Goal: Task Accomplishment & Management: Manage account settings

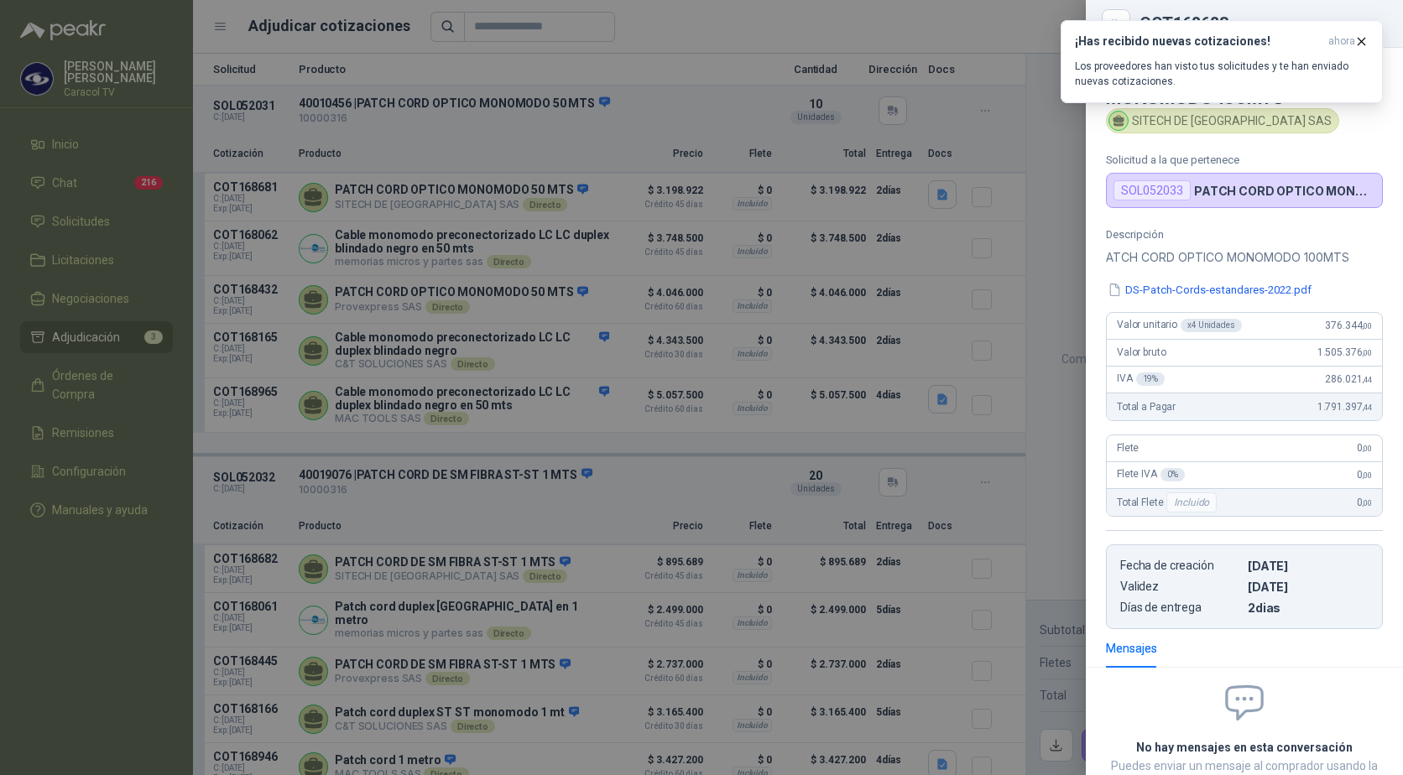
scroll to position [115, 0]
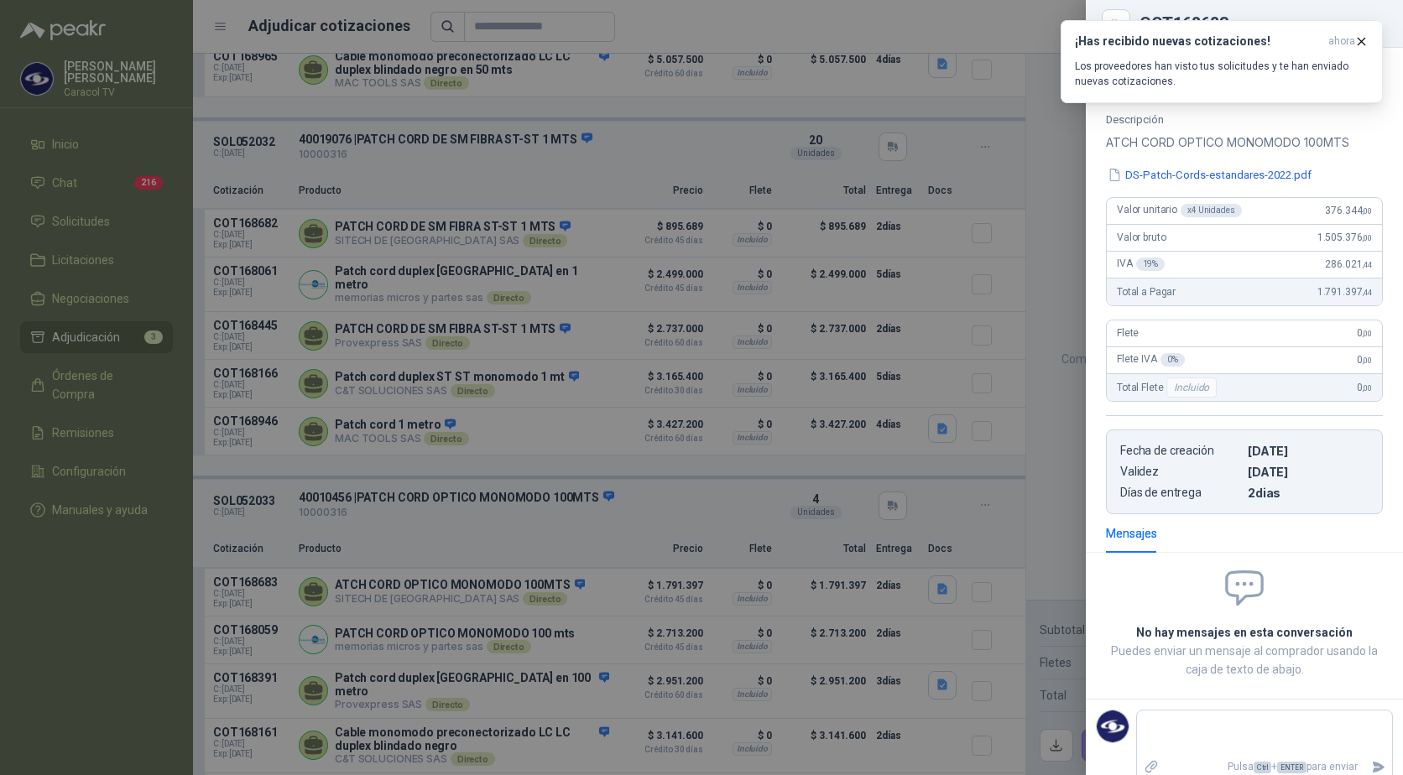
click at [1039, 151] on div at bounding box center [701, 387] width 1403 height 775
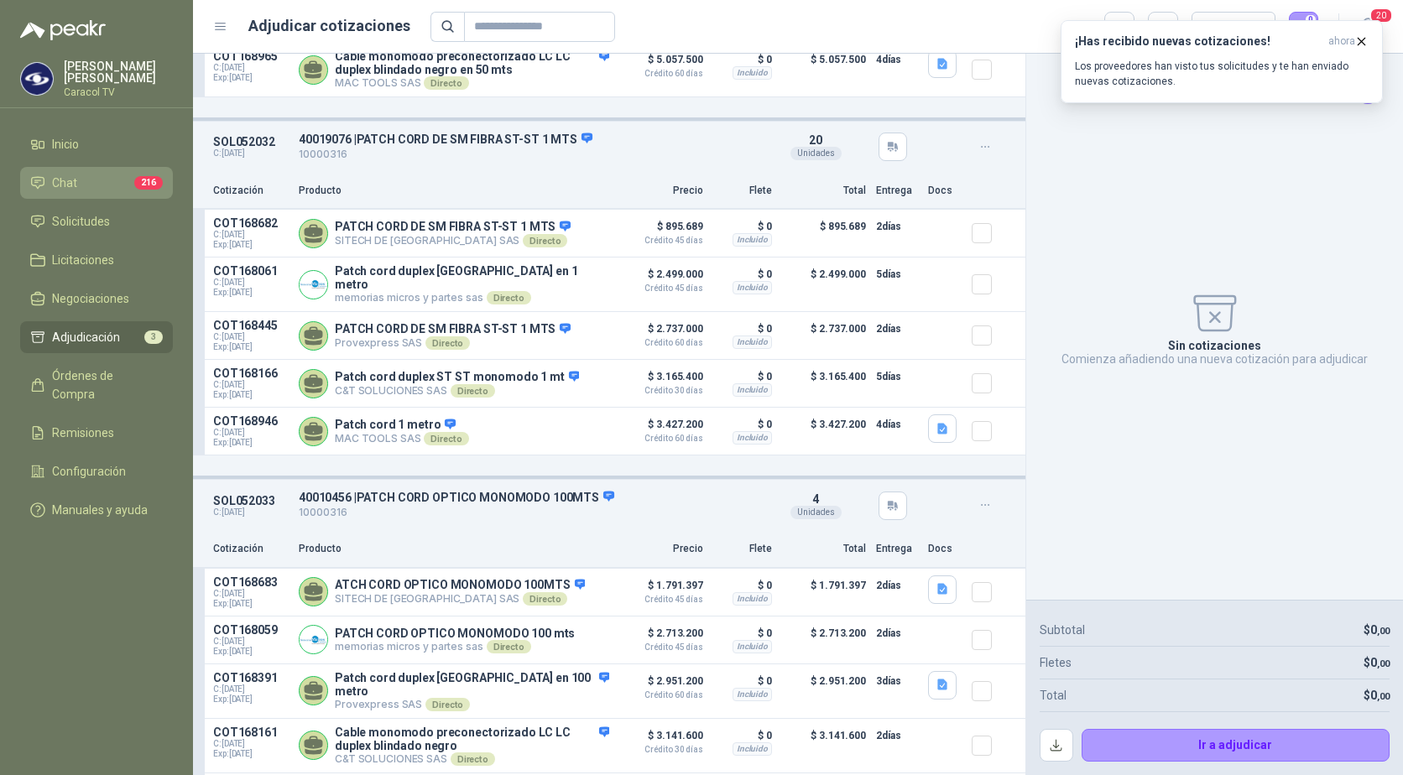
click at [79, 180] on li "Chat 216" at bounding box center [96, 183] width 133 height 18
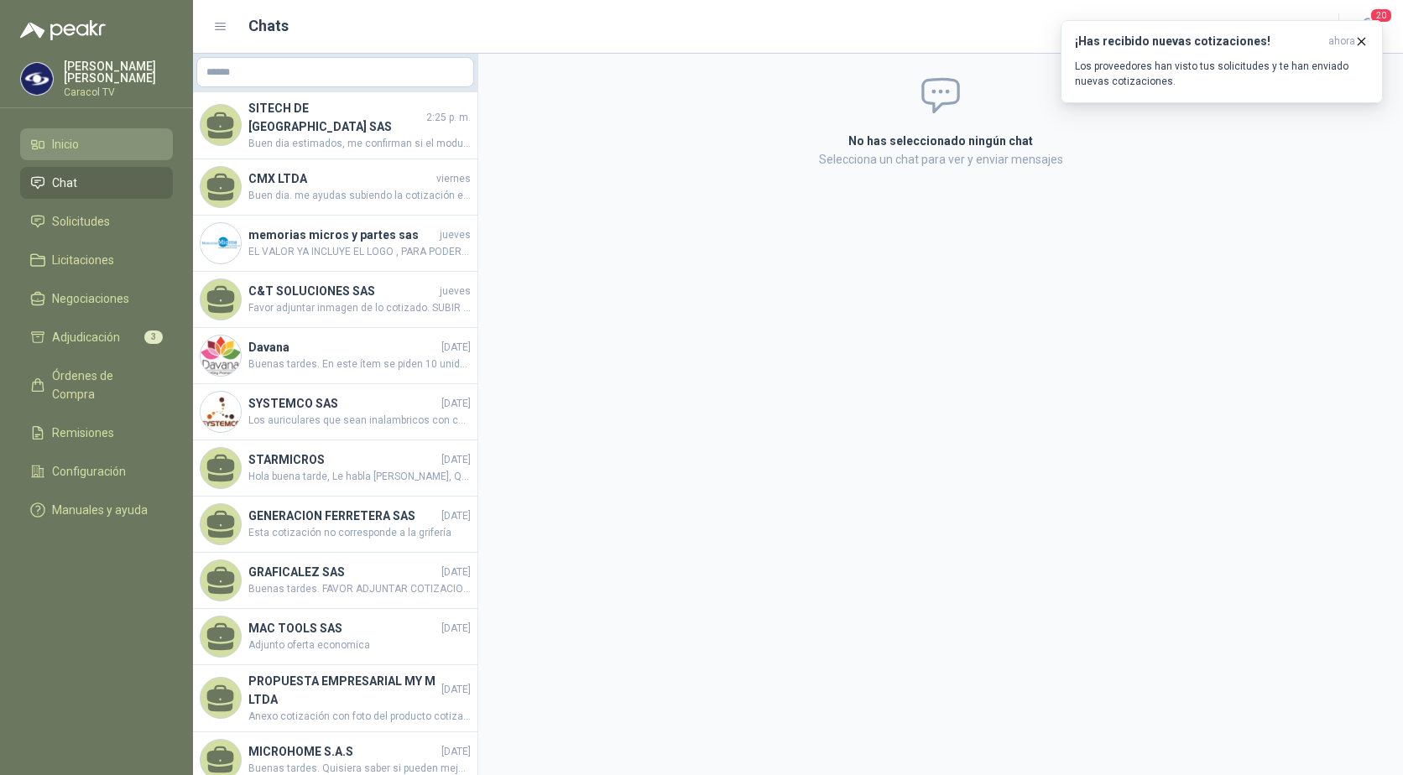
click at [69, 141] on span "Inicio" at bounding box center [65, 144] width 27 height 18
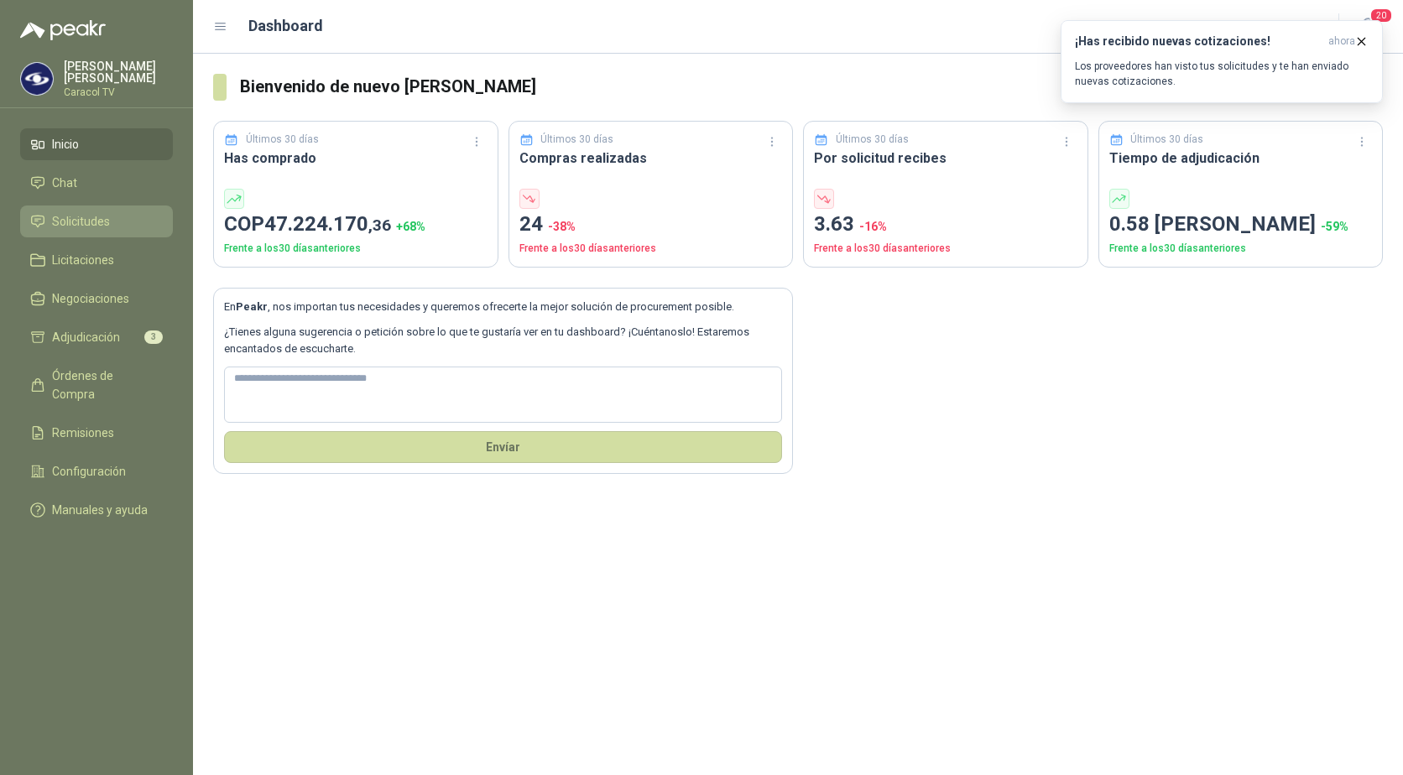
click at [76, 218] on span "Solicitudes" at bounding box center [81, 221] width 58 height 18
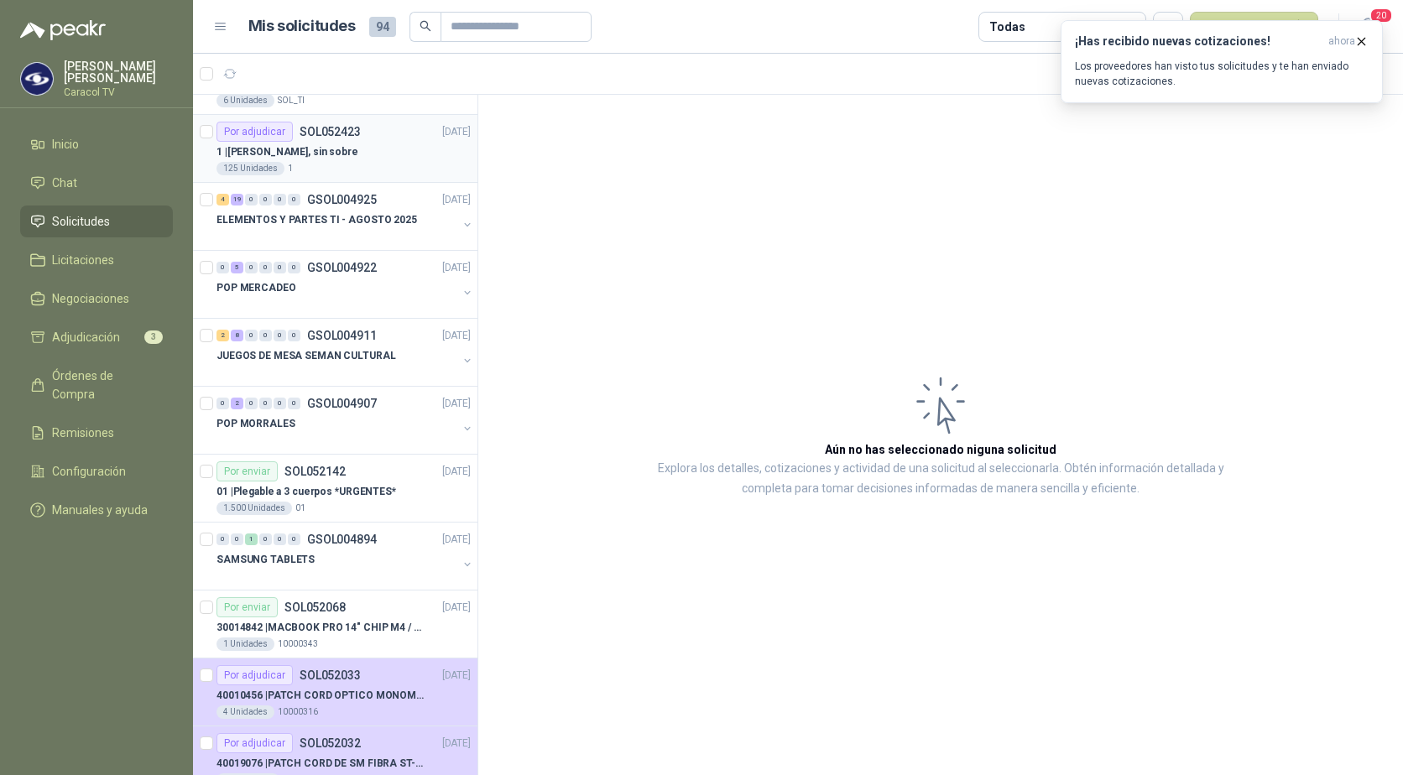
scroll to position [503, 0]
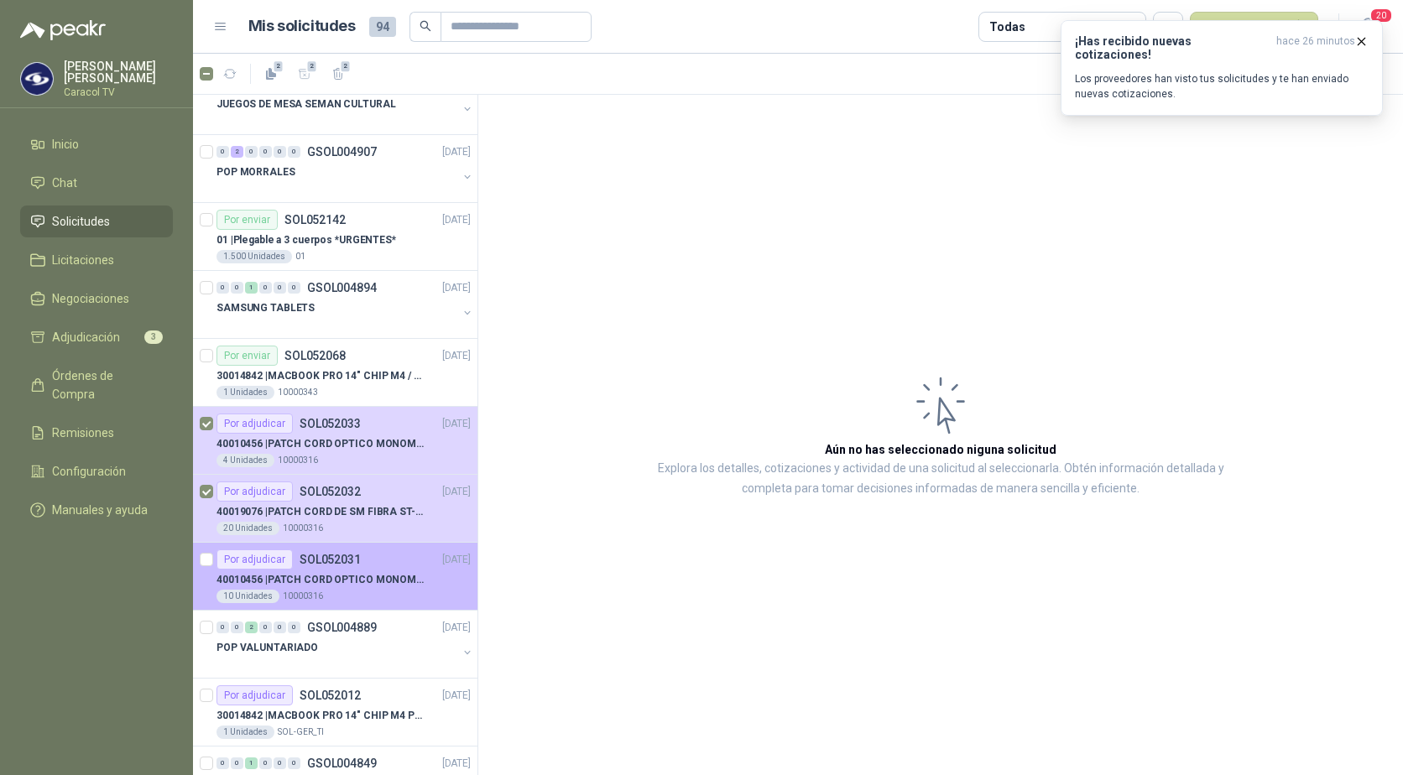
click at [201, 568] on div at bounding box center [206, 577] width 13 height 54
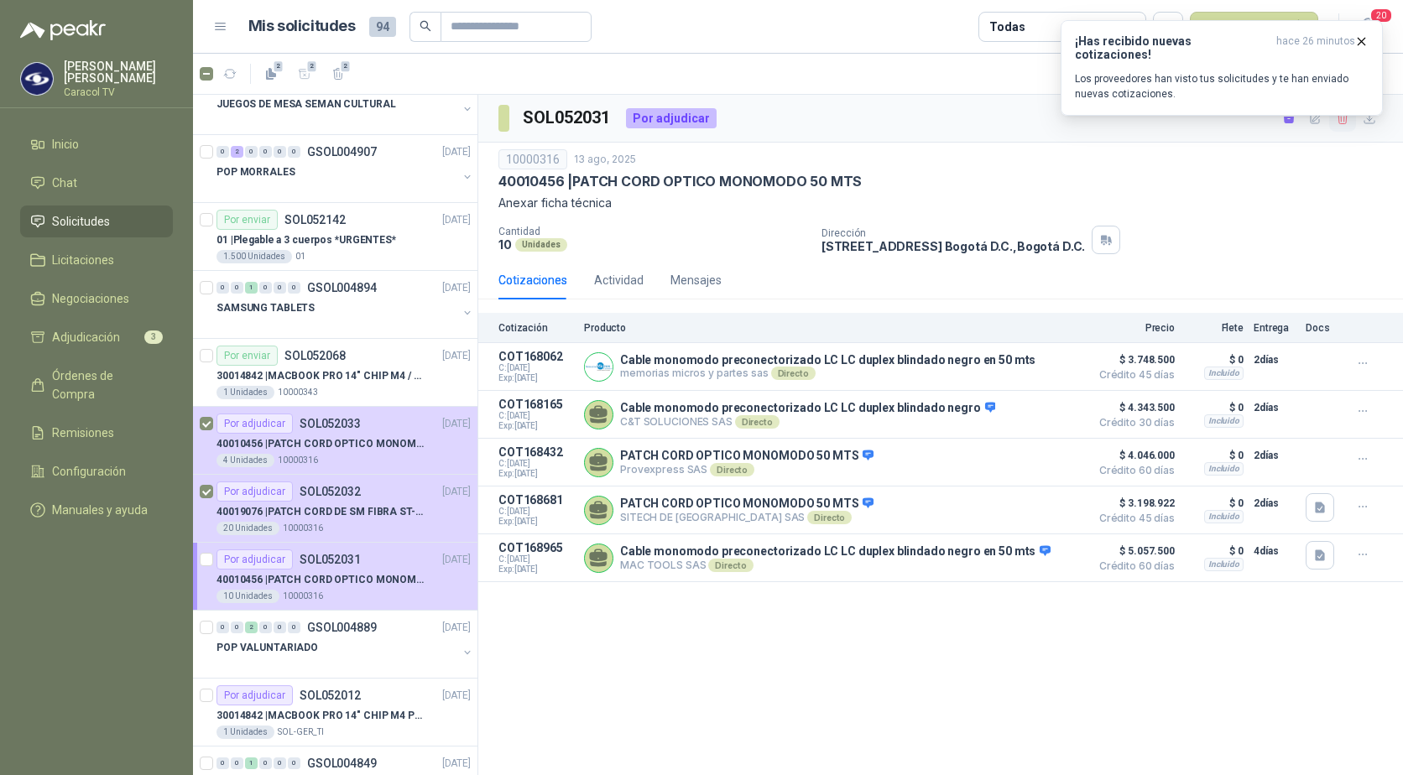
click at [1343, 119] on icon "button" at bounding box center [1343, 119] width 14 height 14
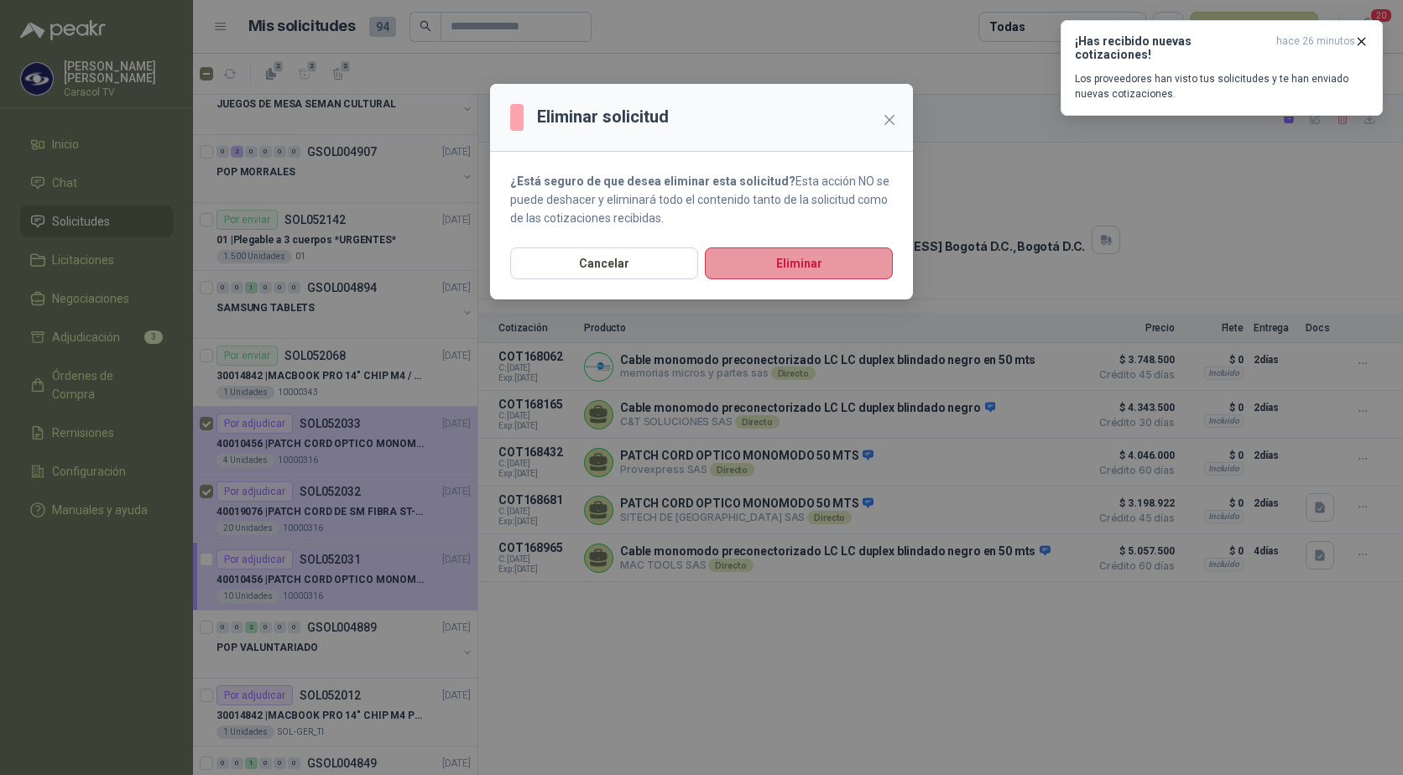
click at [759, 262] on button "Eliminar" at bounding box center [799, 264] width 188 height 32
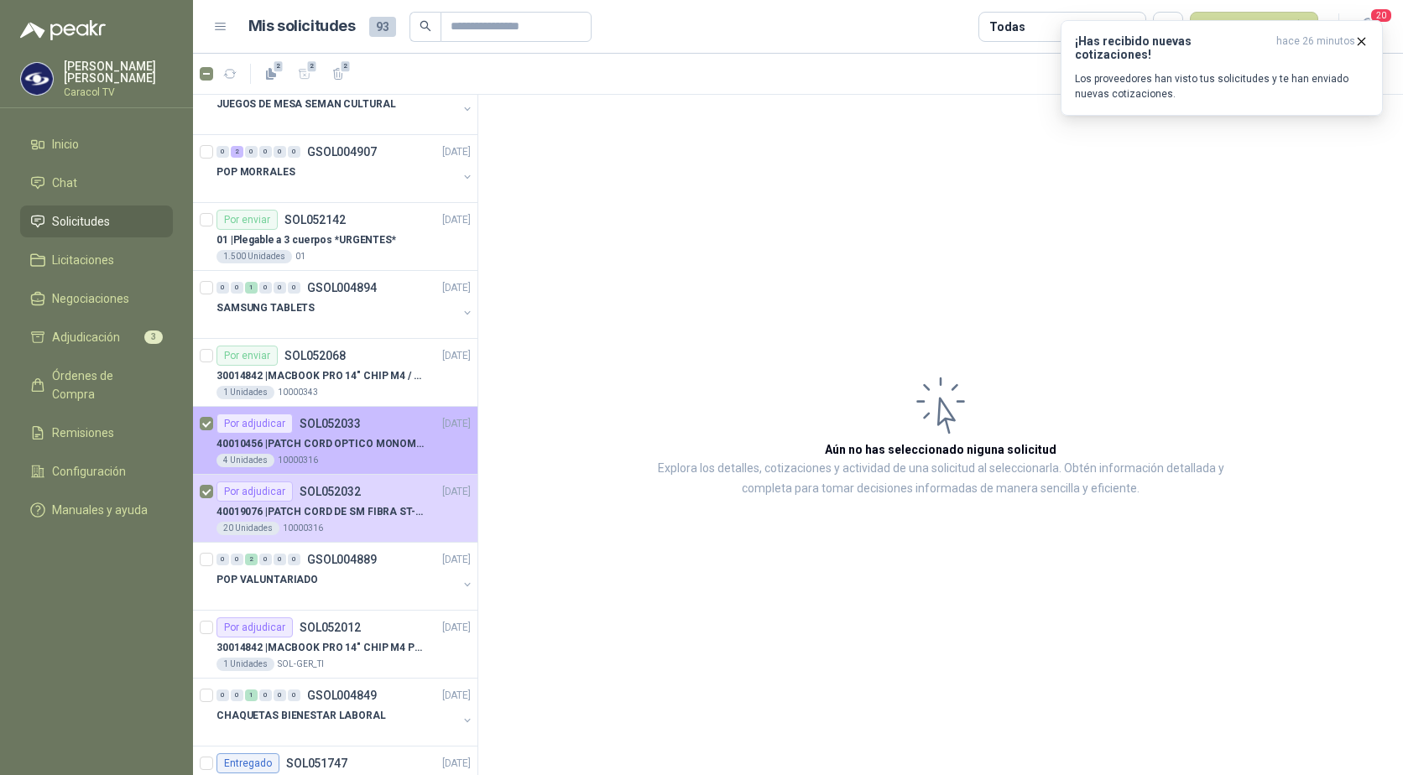
click at [433, 439] on div "40010456 | PATCH CORD OPTICO MONOMODO 100MTS" at bounding box center [343, 444] width 254 height 20
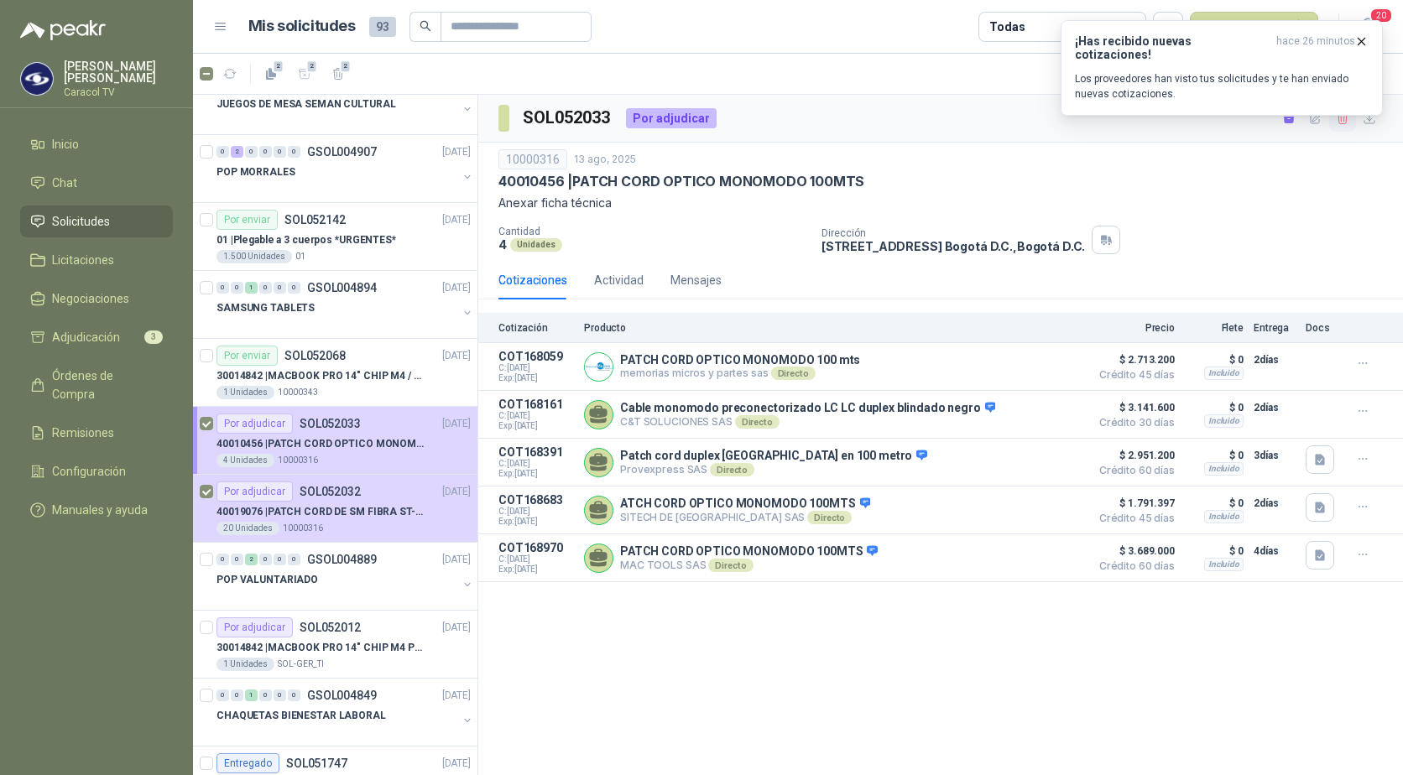
click at [1339, 117] on icon "button" at bounding box center [1343, 119] width 14 height 14
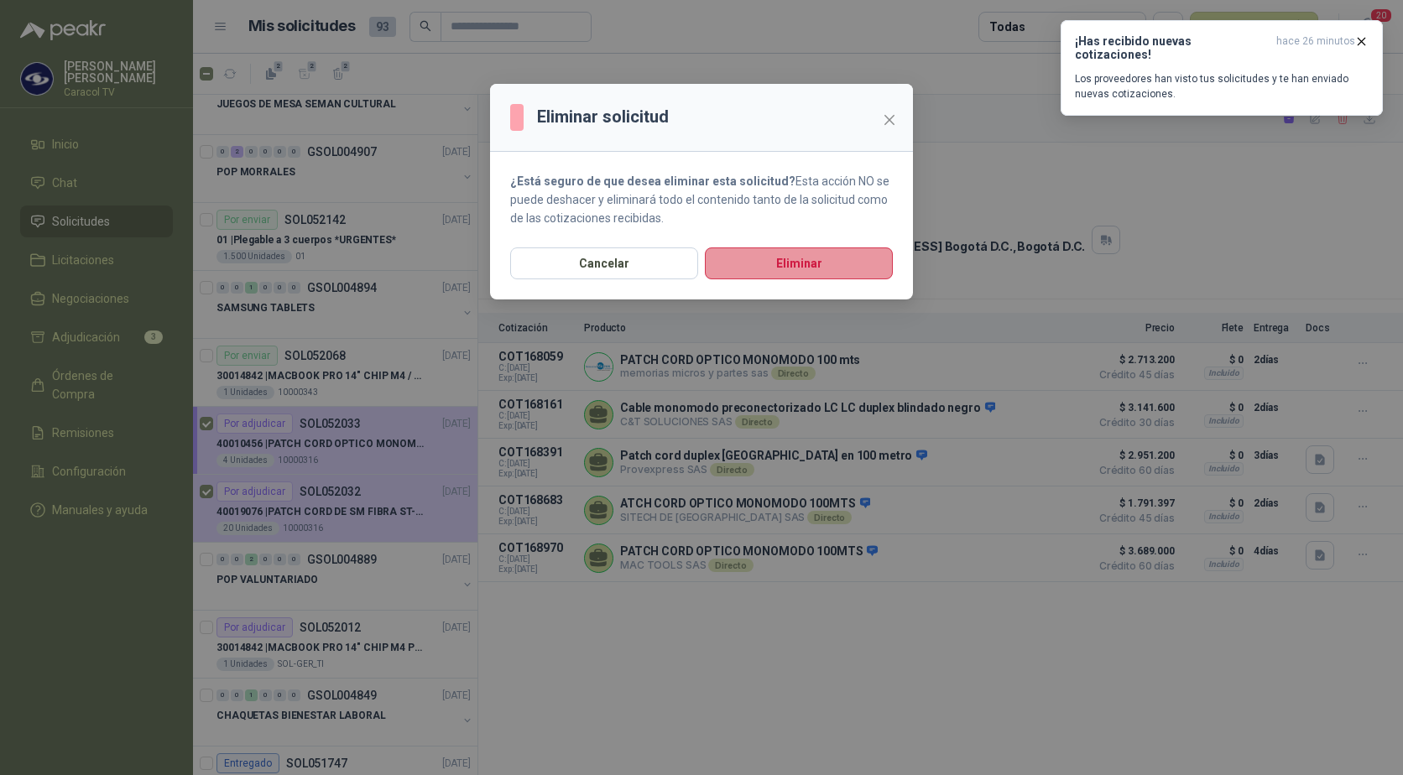
click at [801, 263] on button "Eliminar" at bounding box center [799, 264] width 188 height 32
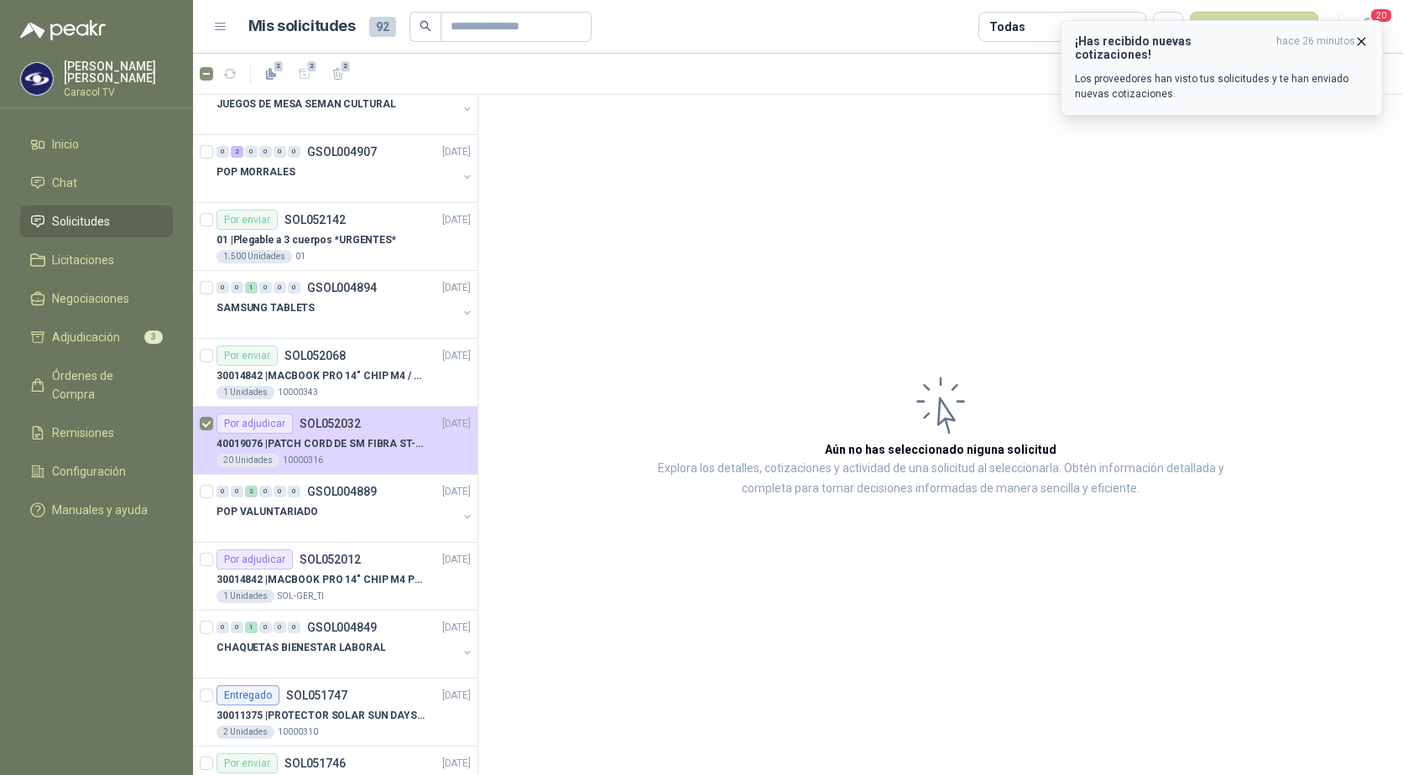
click at [1359, 44] on icon "button" at bounding box center [1361, 41] width 14 height 14
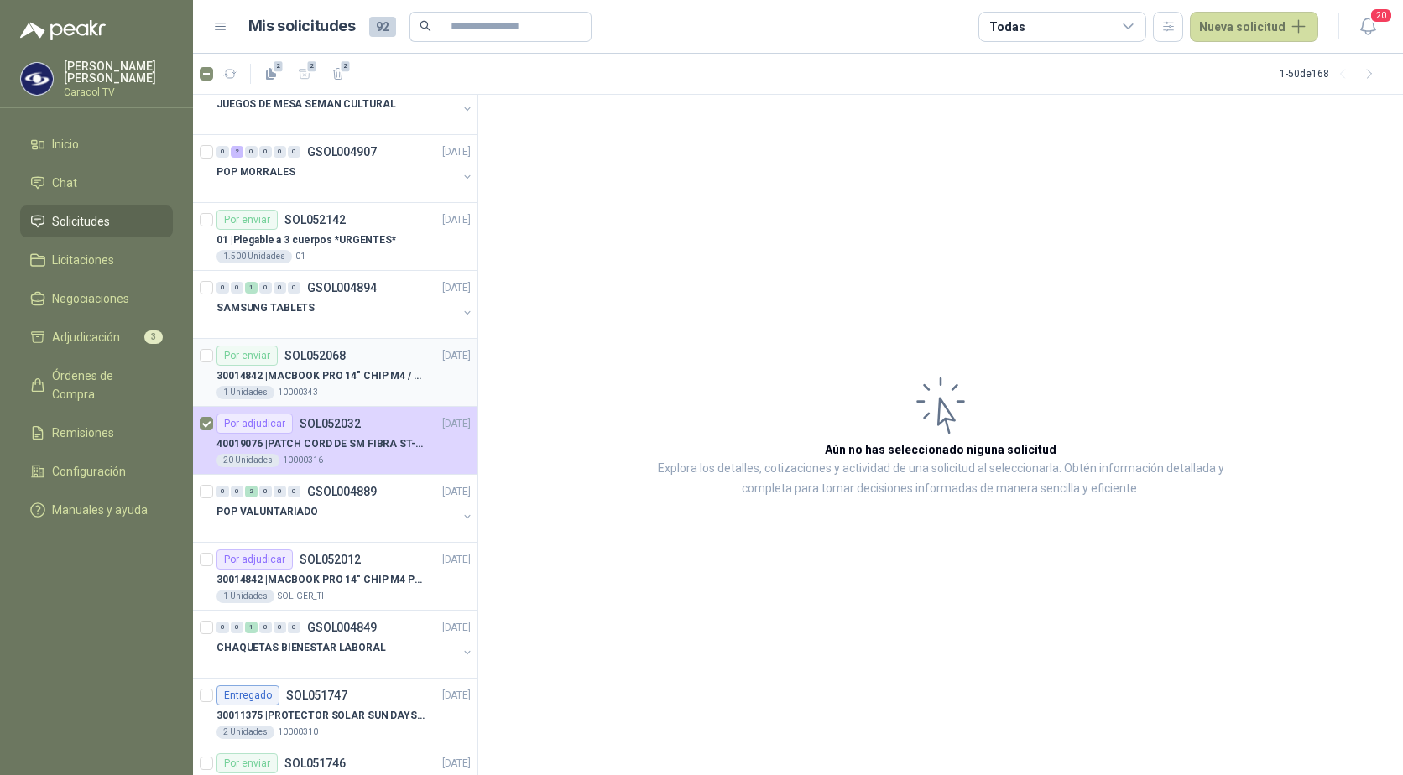
click at [345, 378] on p "30014842 | MACBOOK PRO 14" CHIP M4 / SSD 1TB - 24 GB RAM" at bounding box center [320, 376] width 209 height 16
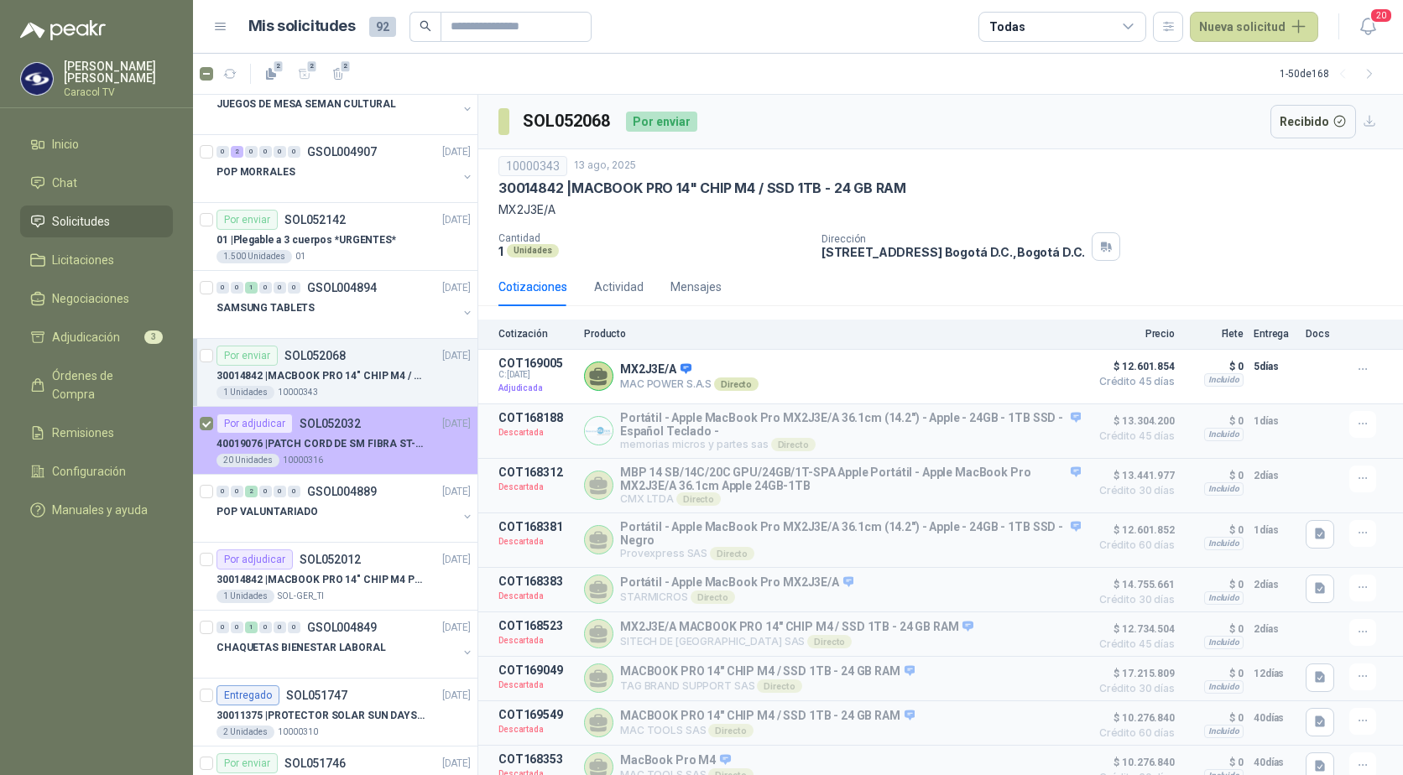
click at [331, 429] on p "SOL052032" at bounding box center [330, 424] width 61 height 12
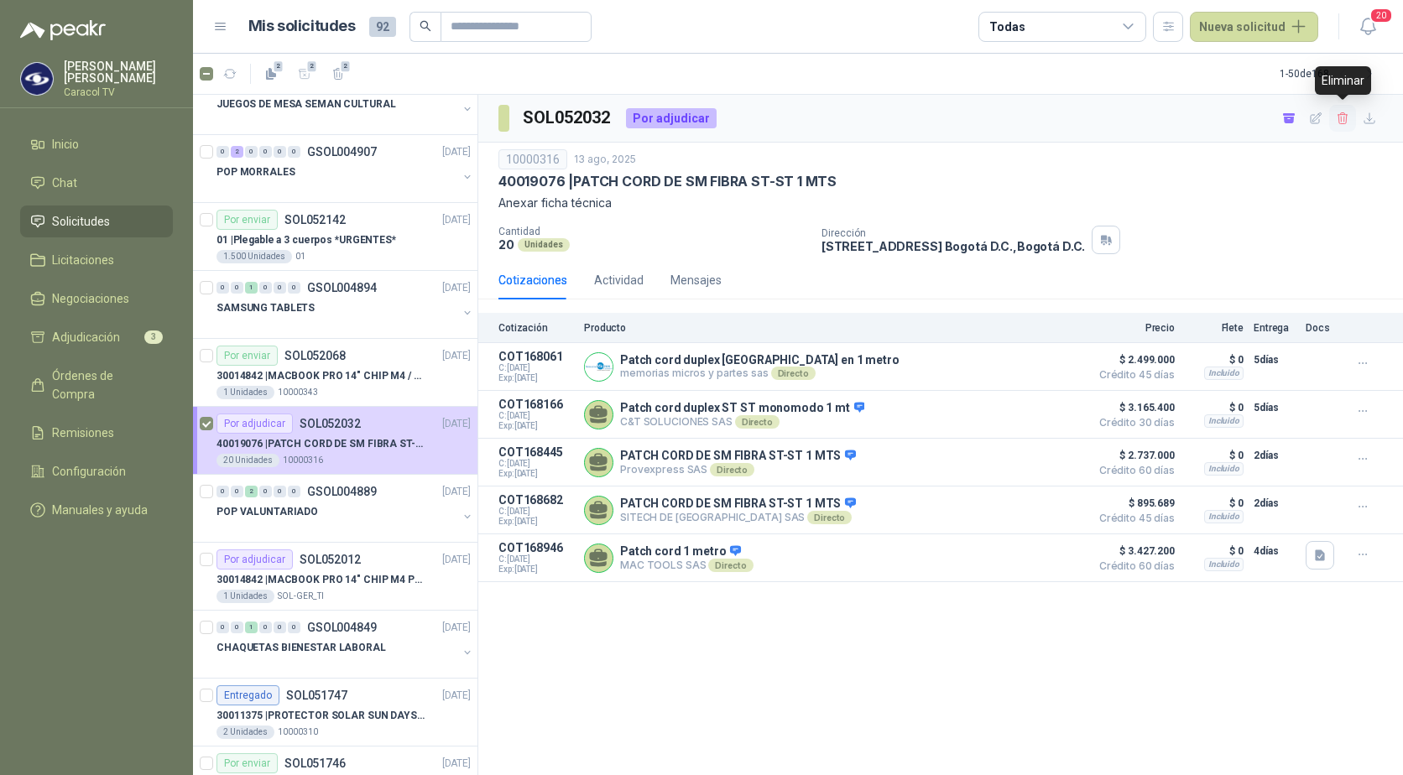
click at [1343, 123] on icon "button" at bounding box center [1343, 119] width 14 height 14
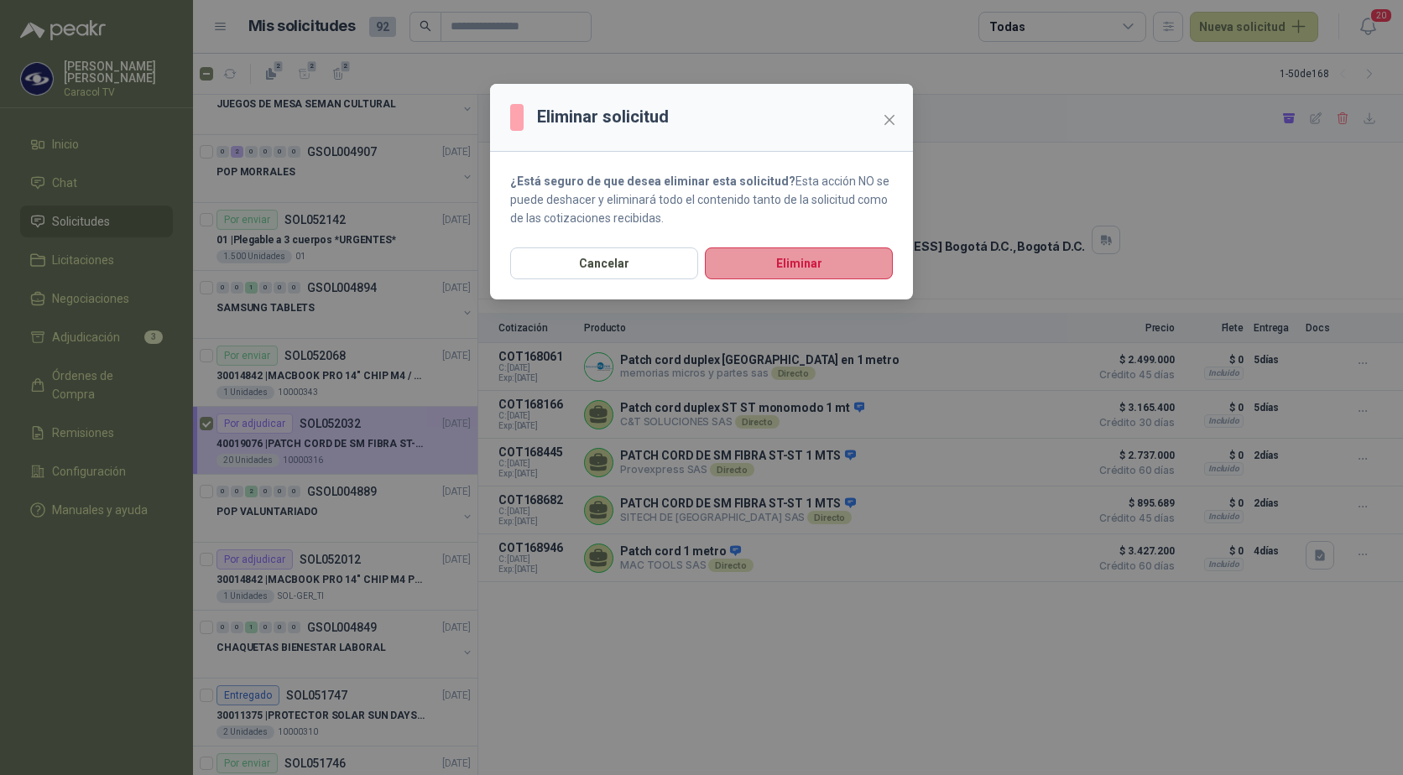
click at [759, 258] on button "Eliminar" at bounding box center [799, 264] width 188 height 32
